Goal: Task Accomplishment & Management: Manage account settings

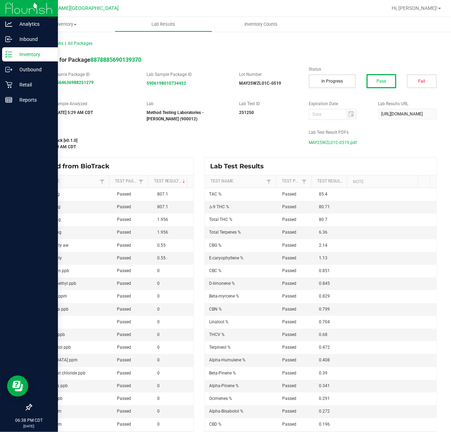
click at [8, 53] on icon at bounding box center [8, 54] width 7 height 7
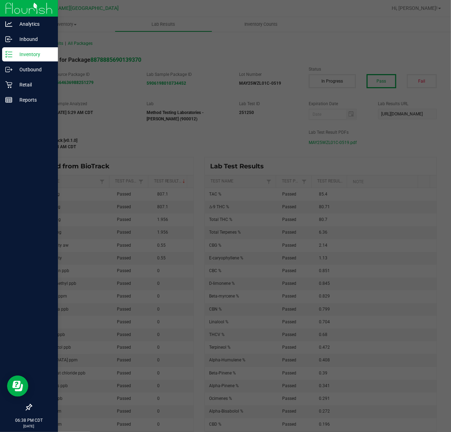
click at [8, 53] on icon at bounding box center [8, 54] width 7 height 7
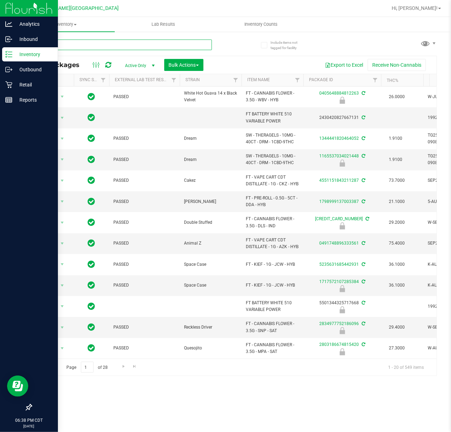
click at [111, 48] on input "text" at bounding box center [121, 45] width 181 height 11
click at [111, 47] on input "text" at bounding box center [121, 45] width 181 height 11
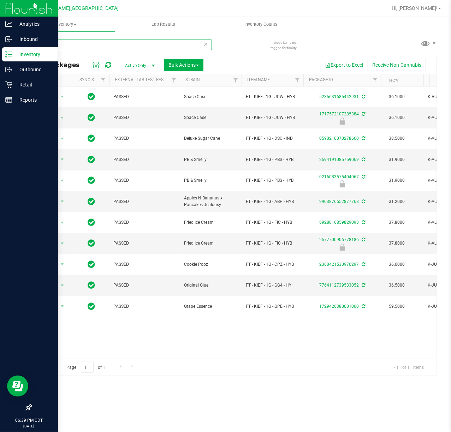
type input "KIEF"
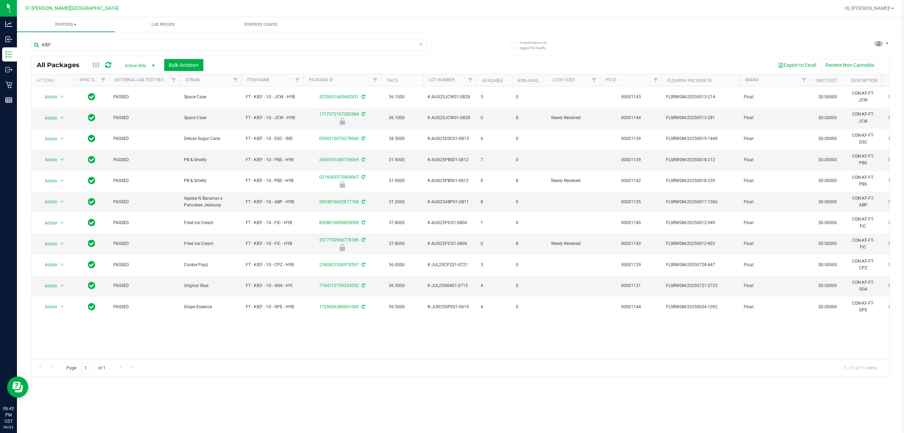
click at [419, 46] on icon at bounding box center [421, 44] width 5 height 8
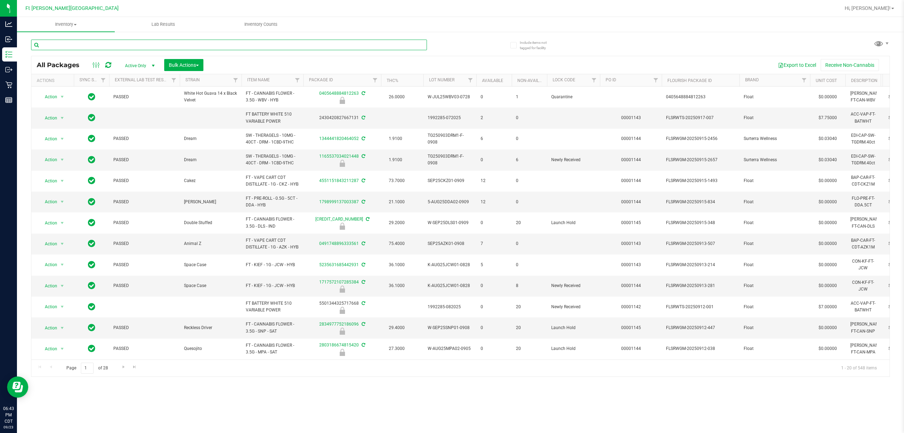
click at [365, 45] on input "text" at bounding box center [229, 45] width 396 height 11
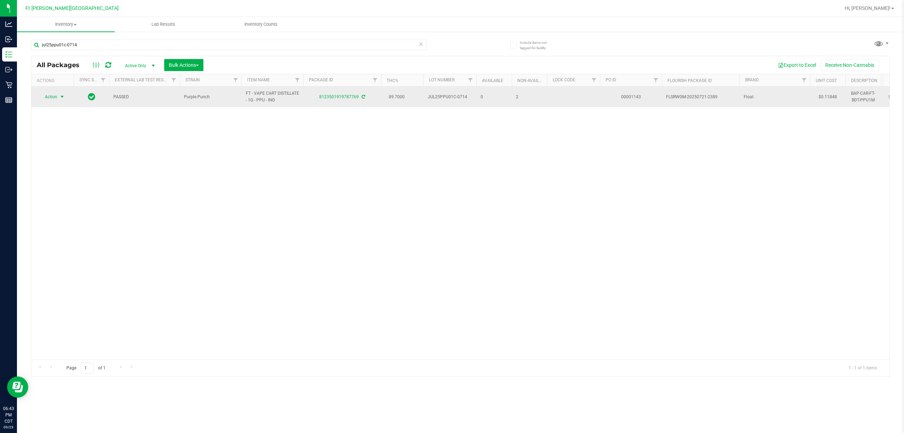
click at [47, 95] on span "Action" at bounding box center [48, 97] width 19 height 10
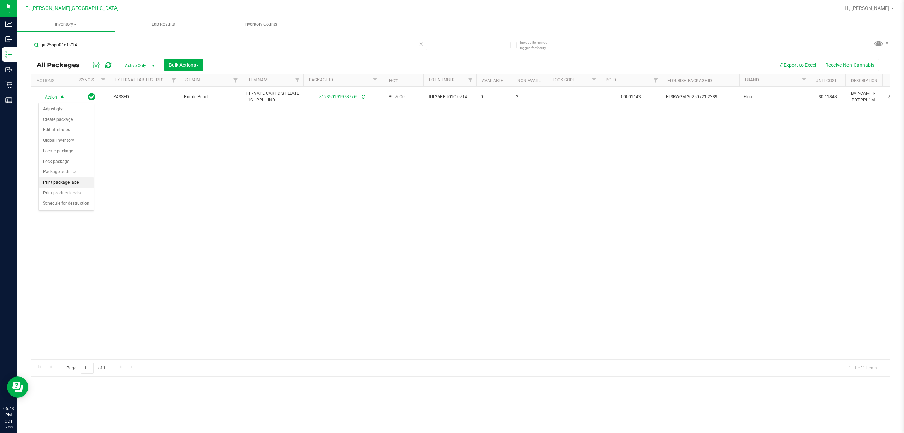
click at [78, 181] on li "Print package label" at bounding box center [66, 182] width 55 height 11
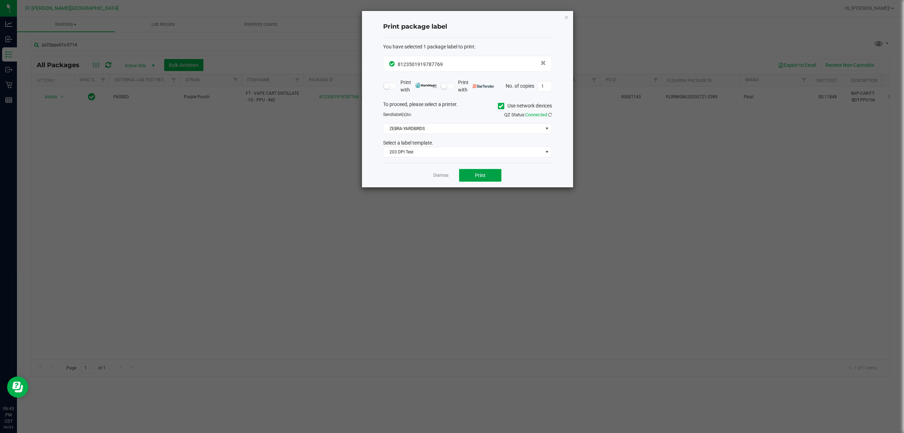
click at [451, 171] on button "Print" at bounding box center [480, 175] width 42 height 13
click at [440, 176] on link "Dismiss" at bounding box center [440, 175] width 15 height 6
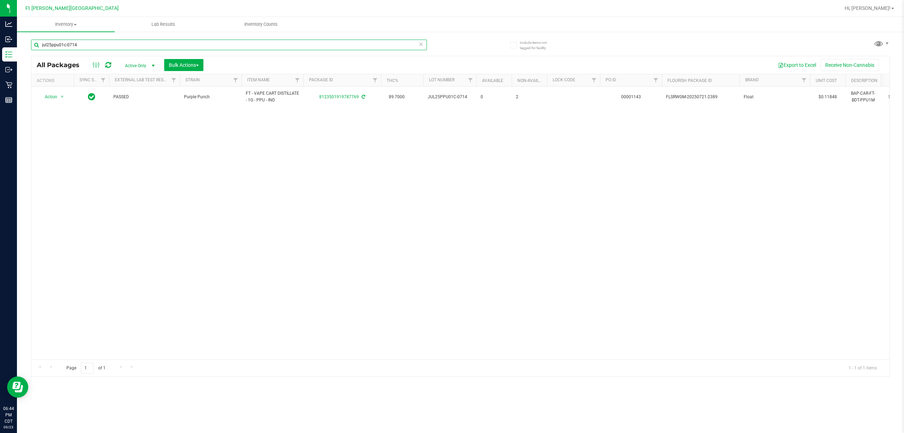
click at [324, 41] on input "jul25ppu01c-0714" at bounding box center [229, 45] width 396 height 11
click at [323, 41] on input "jul25ppu01c-0714" at bounding box center [229, 45] width 396 height 11
drag, startPoint x: 323, startPoint y: 41, endPoint x: 314, endPoint y: 41, distance: 9.2
click at [314, 41] on input "jul25ppu01c-0714" at bounding box center [229, 45] width 396 height 11
click at [306, 42] on input "jul25ppu01c-0714" at bounding box center [229, 45] width 396 height 11
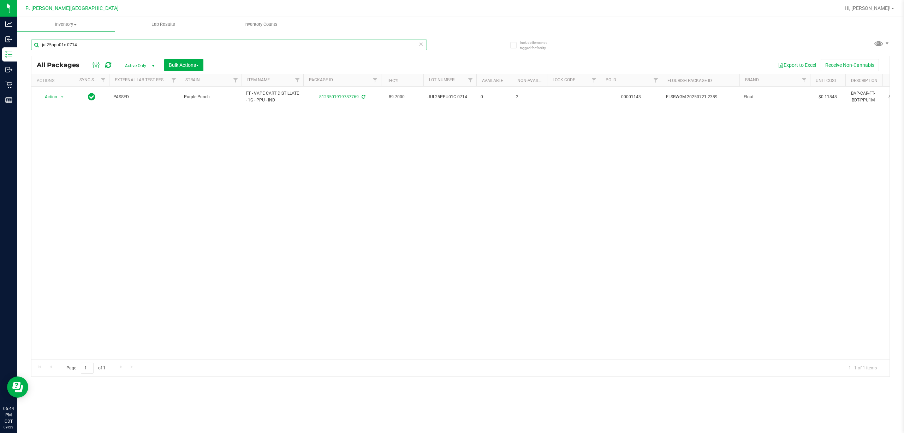
click at [306, 43] on input "jul25ppu01c-0714" at bounding box center [229, 45] width 396 height 11
click at [305, 43] on input "jul25ppu01c-0714" at bounding box center [229, 45] width 396 height 11
click at [170, 43] on input "w-jul25dda02-0723" at bounding box center [229, 45] width 396 height 11
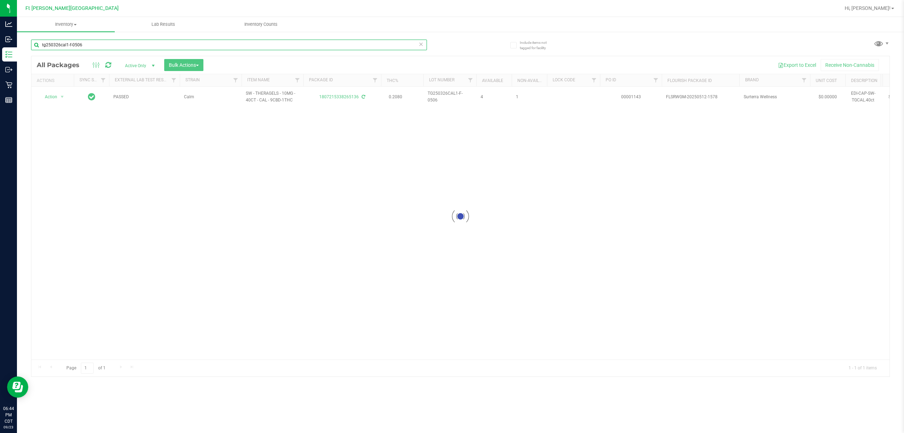
click at [259, 45] on input "tg250326cal1-f-0506" at bounding box center [229, 45] width 396 height 11
click at [258, 45] on input "apr25zen01-0428" at bounding box center [229, 45] width 396 height 11
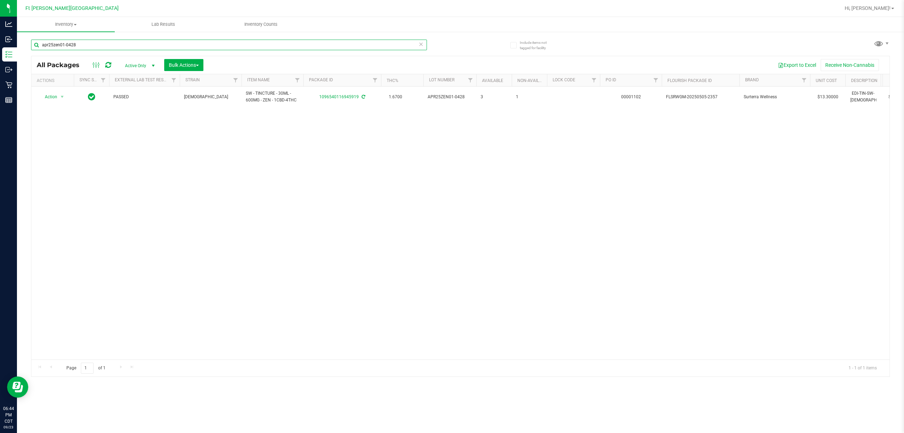
click at [258, 45] on input "apr25zen01-0428" at bounding box center [229, 45] width 396 height 11
click at [256, 44] on input "apr25zen01-0428" at bounding box center [229, 45] width 396 height 11
click at [331, 43] on input "apr25rev03-0508" at bounding box center [229, 45] width 396 height 11
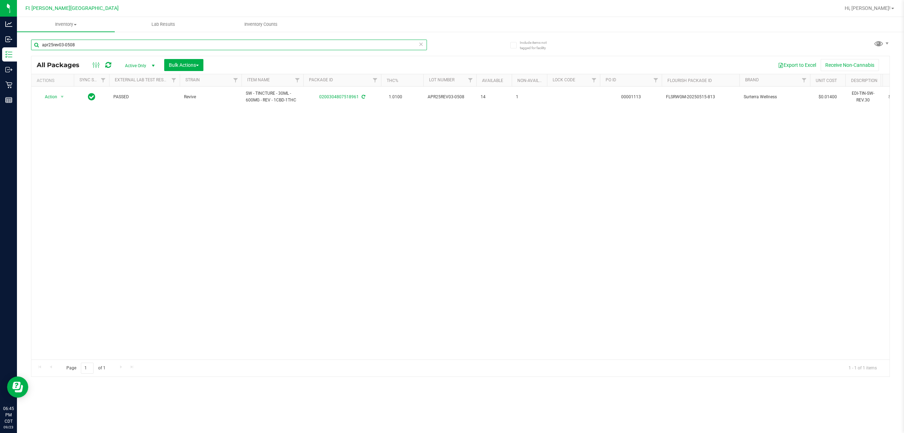
click at [331, 45] on input "apr25rev03-0508" at bounding box center [229, 45] width 396 height 11
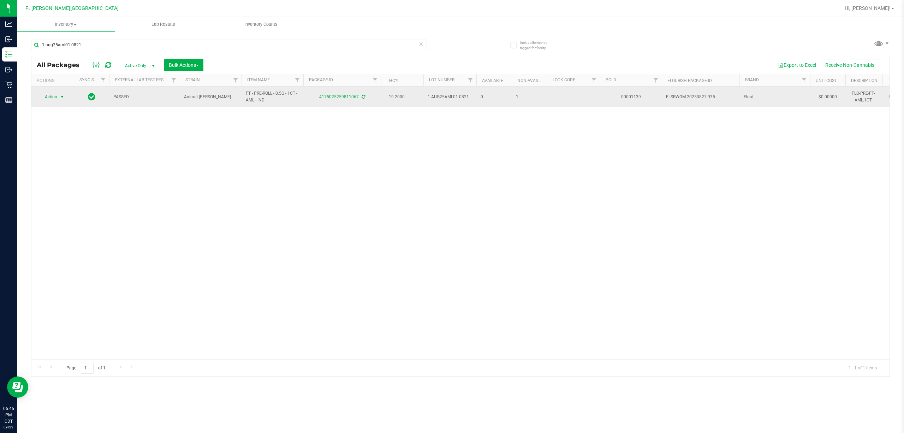
click at [54, 97] on span "Action" at bounding box center [48, 97] width 19 height 10
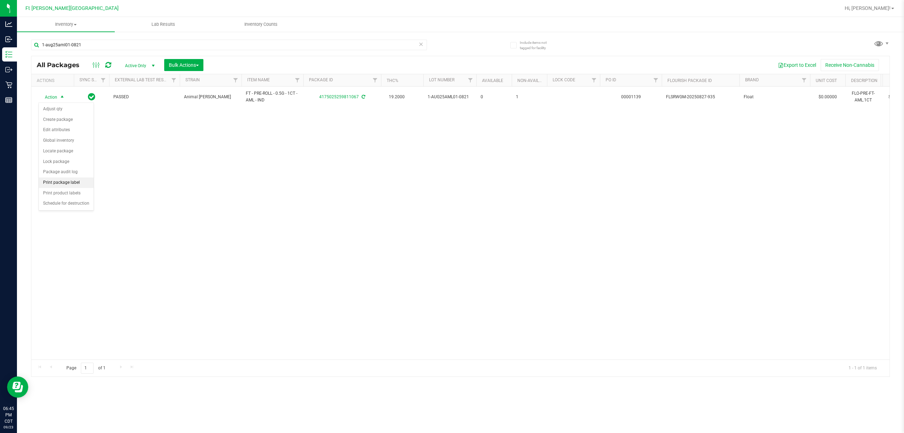
click at [72, 184] on li "Print package label" at bounding box center [66, 182] width 55 height 11
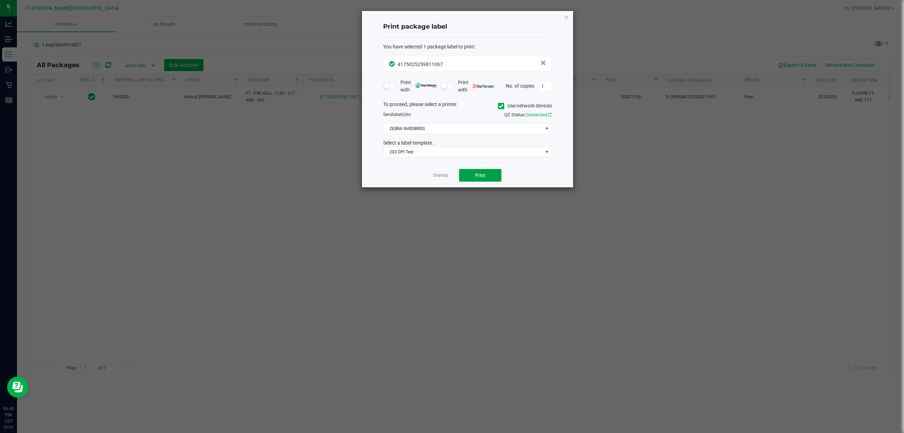
click at [451, 173] on button "Print" at bounding box center [480, 175] width 42 height 13
click at [444, 176] on link "Dismiss" at bounding box center [440, 175] width 15 height 6
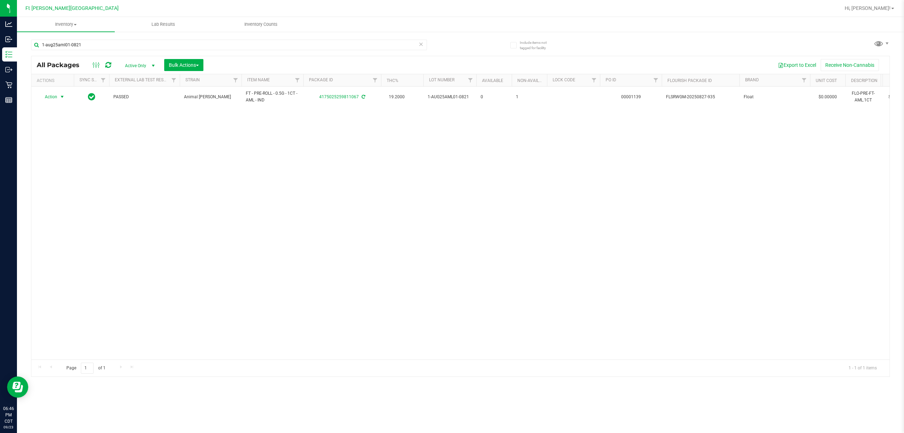
click at [363, 50] on div "1-aug25aml01-0821" at bounding box center [229, 48] width 396 height 16
click at [365, 47] on input "1-aug25aml01-0821" at bounding box center [229, 45] width 396 height 11
click at [265, 36] on div "w-jul25t1902-0717" at bounding box center [246, 44] width 430 height 23
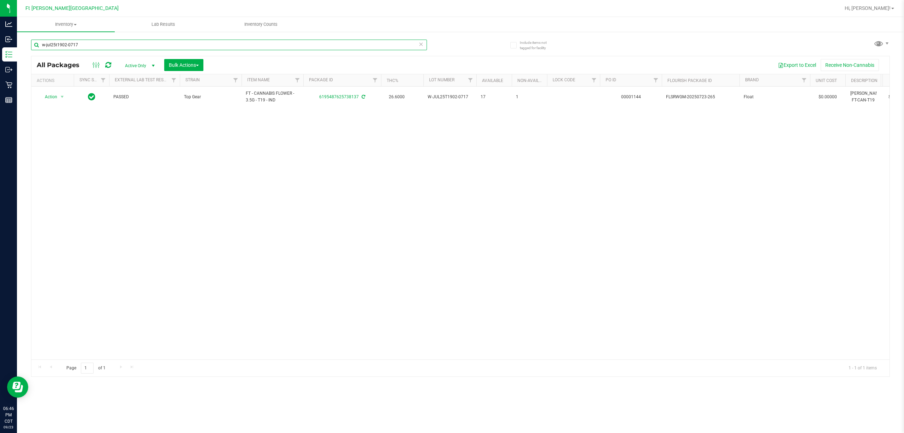
click at [256, 44] on input "w-jul25t1902-0717" at bounding box center [229, 45] width 396 height 11
type input "w-jul25dda02-0723"
click at [136, 43] on input "w-jul25dda02-0723" at bounding box center [229, 45] width 396 height 11
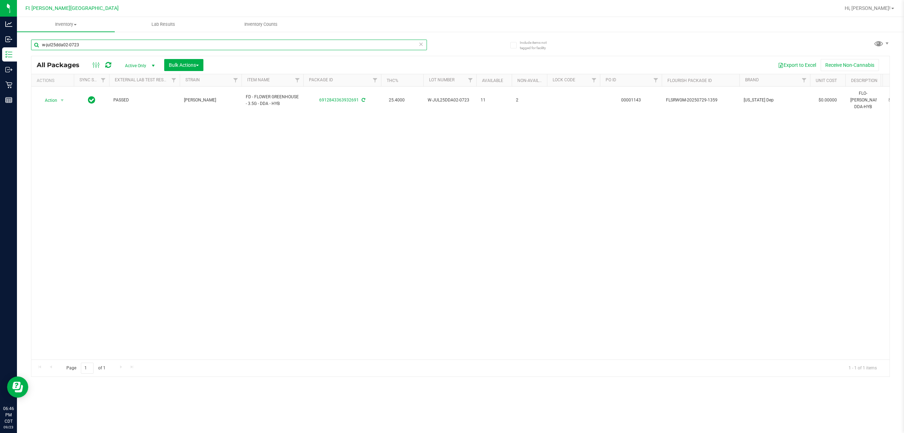
click at [136, 43] on input "w-jul25dda02-0723" at bounding box center [229, 45] width 396 height 11
click at [137, 43] on input "w-jul25dda02-0723" at bounding box center [229, 45] width 396 height 11
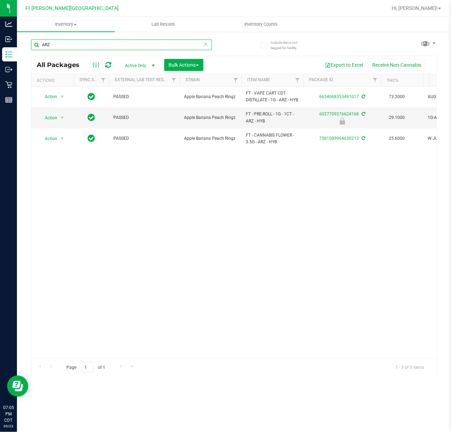
type input "ARZ"
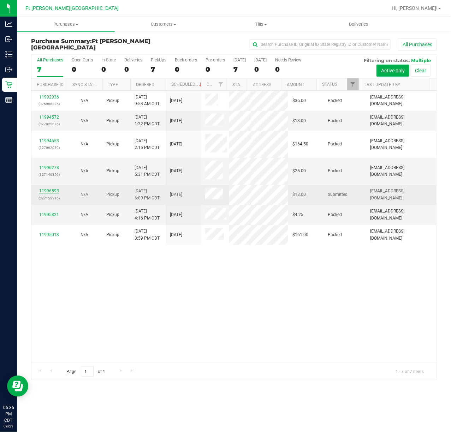
click at [43, 189] on link "11996593" at bounding box center [49, 191] width 20 height 5
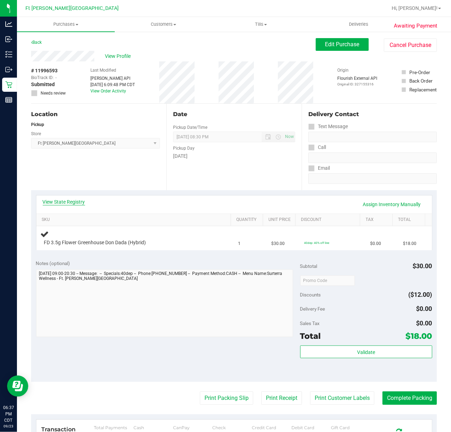
click at [60, 201] on link "View State Registry" at bounding box center [64, 202] width 42 height 7
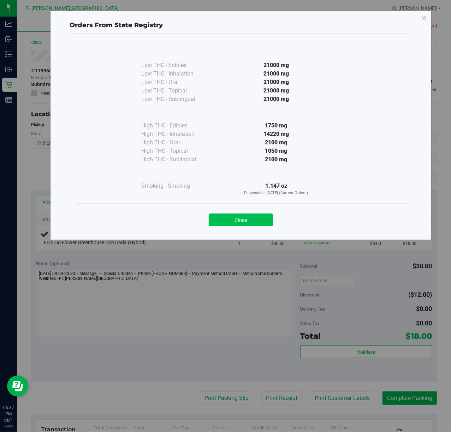
click at [239, 221] on button "Close" at bounding box center [241, 220] width 64 height 13
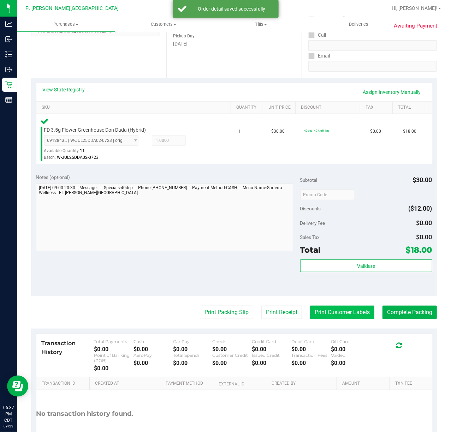
scroll to position [160, 0]
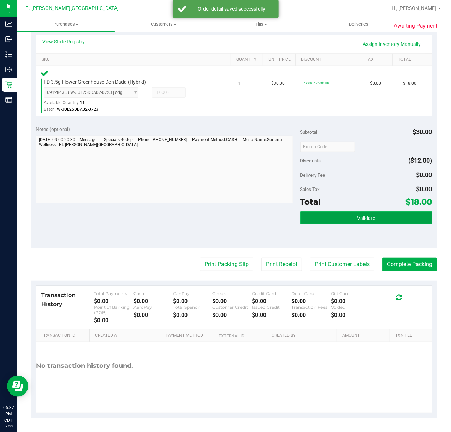
click at [345, 221] on button "Validate" at bounding box center [366, 218] width 132 height 13
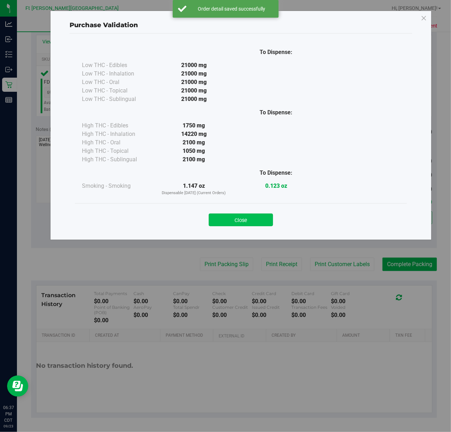
click at [243, 219] on button "Close" at bounding box center [241, 220] width 64 height 13
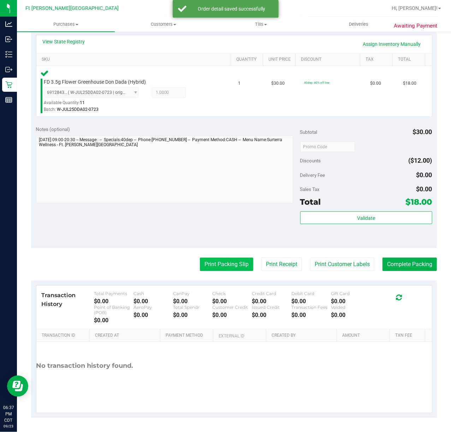
click at [223, 264] on button "Print Packing Slip" at bounding box center [226, 264] width 53 height 13
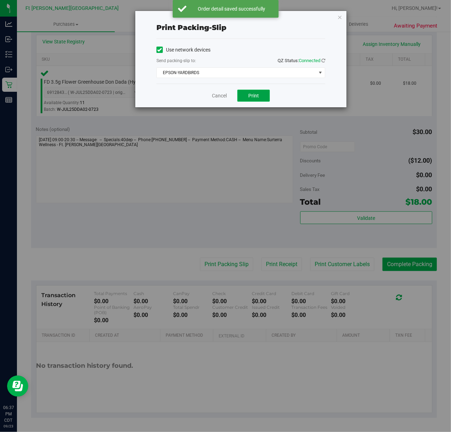
click at [254, 92] on button "Print" at bounding box center [253, 96] width 32 height 12
click at [223, 96] on link "Cancel" at bounding box center [219, 95] width 15 height 7
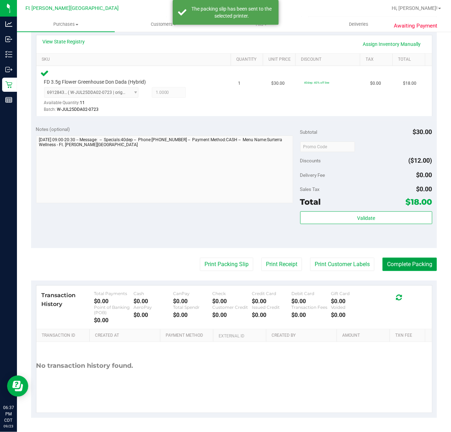
click at [402, 271] on button "Complete Packing" at bounding box center [410, 264] width 54 height 13
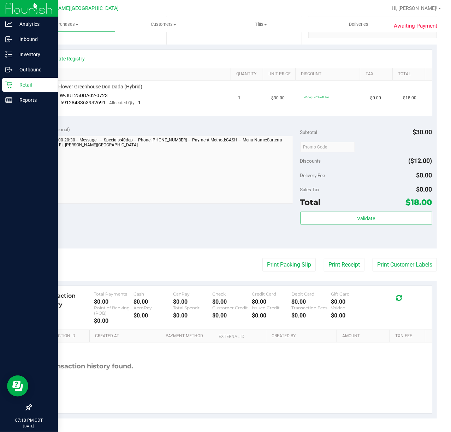
click at [25, 81] on p "Retail" at bounding box center [33, 85] width 42 height 8
click at [27, 84] on p "Retail" at bounding box center [33, 85] width 42 height 8
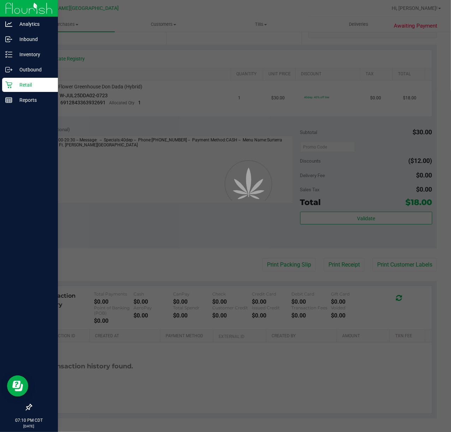
click at [27, 84] on p "Retail" at bounding box center [33, 85] width 42 height 8
